Goal: Task Accomplishment & Management: Use online tool/utility

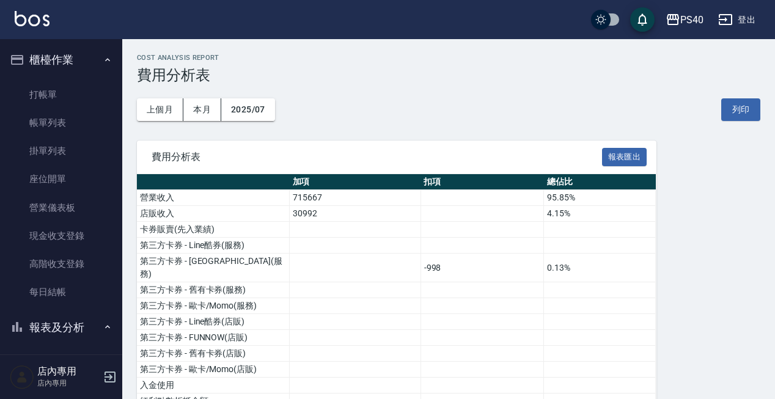
click at [73, 68] on button "櫃檯作業" at bounding box center [61, 60] width 113 height 32
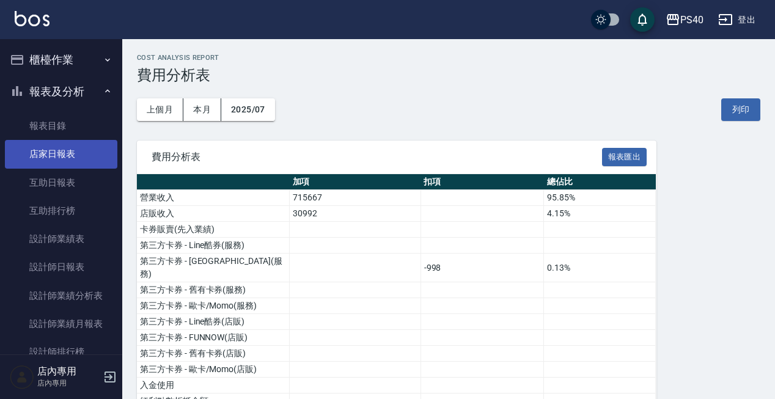
click at [57, 153] on link "店家日報表" at bounding box center [61, 154] width 113 height 28
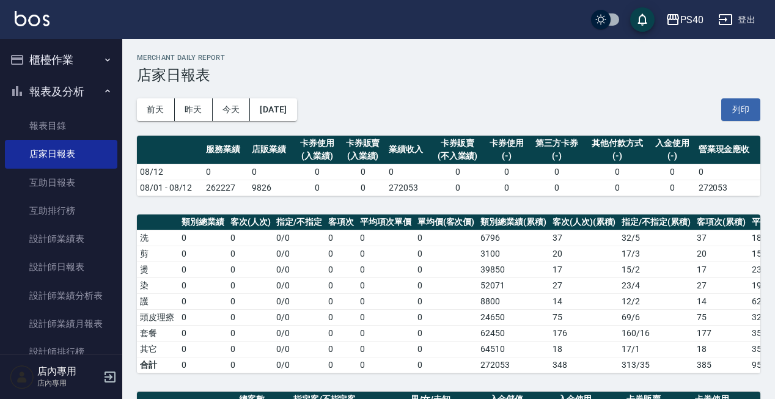
click at [279, 95] on div "[DATE] [DATE] [DATE] [DATE] 列印" at bounding box center [449, 110] width 624 height 52
click at [287, 112] on button "[DATE]" at bounding box center [273, 109] width 46 height 23
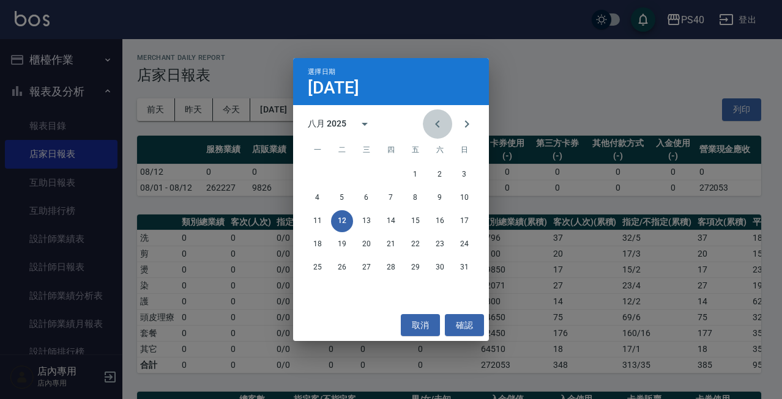
click at [434, 128] on icon "Previous month" at bounding box center [437, 124] width 15 height 15
click at [306, 121] on div "五月 2025" at bounding box center [391, 124] width 196 height 18
click at [324, 122] on div "五月 2025" at bounding box center [327, 123] width 39 height 13
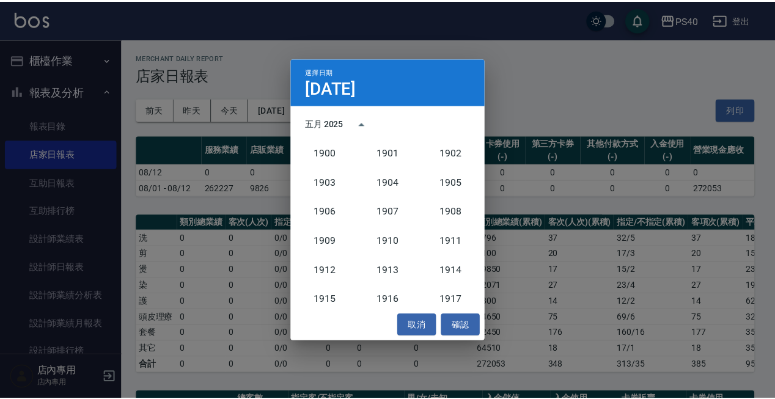
scroll to position [1133, 0]
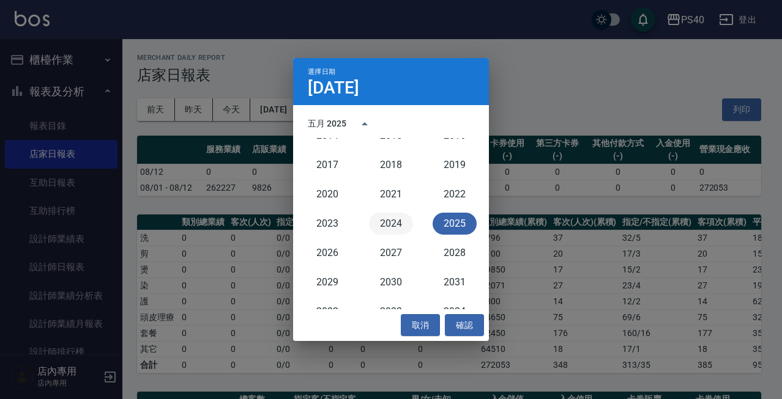
click at [384, 224] on button "2024" at bounding box center [391, 224] width 44 height 22
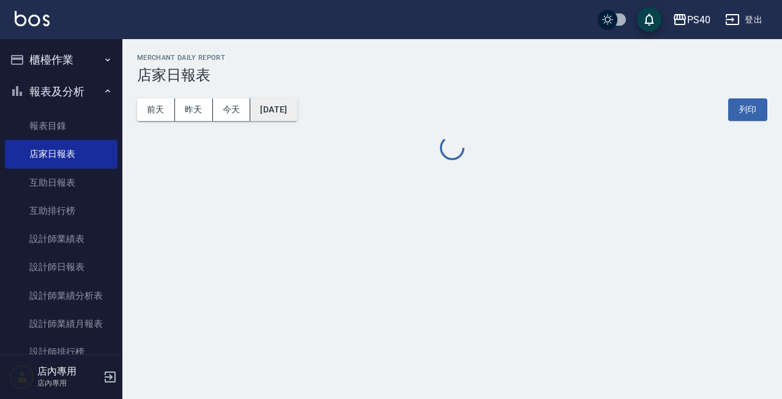
click at [291, 118] on button "[DATE]" at bounding box center [273, 109] width 46 height 23
click at [435, 128] on div "[DATE] [DATE] [DATE] [DATE] 列印" at bounding box center [452, 110] width 630 height 52
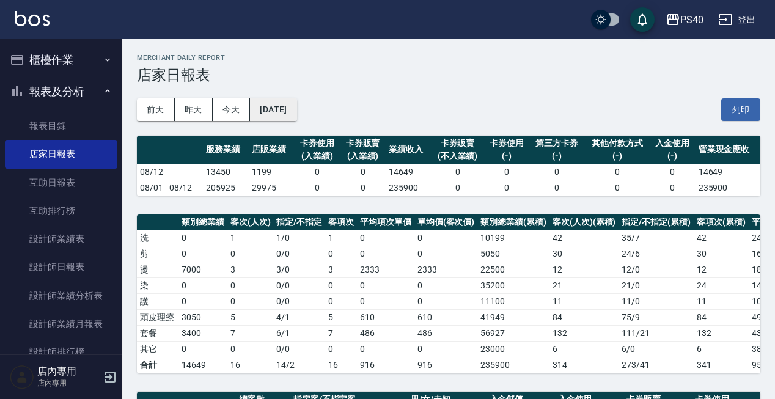
click at [282, 105] on button "[DATE]" at bounding box center [273, 109] width 46 height 23
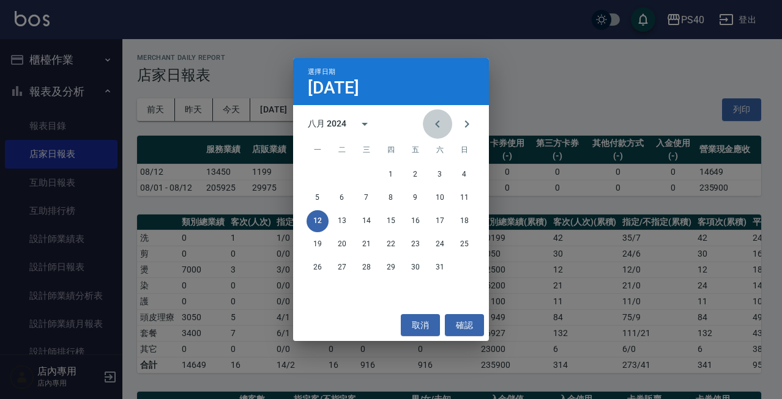
click at [432, 125] on icon "Previous month" at bounding box center [437, 124] width 15 height 15
click at [371, 268] on button "31" at bounding box center [366, 268] width 22 height 22
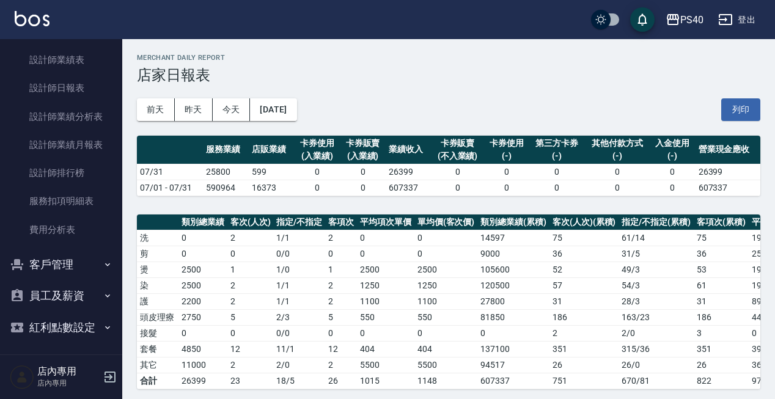
scroll to position [179, 0]
